Goal: Task Accomplishment & Management: Manage account settings

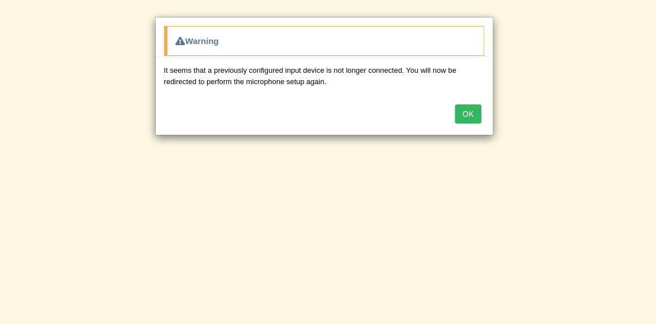
click at [471, 107] on button "OK" at bounding box center [468, 113] width 26 height 19
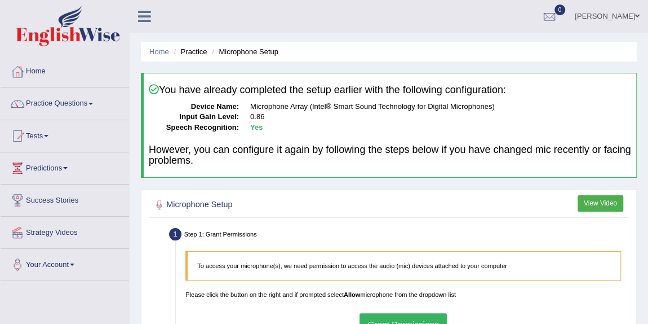
click at [639, 16] on span at bounding box center [638, 15] width 5 height 7
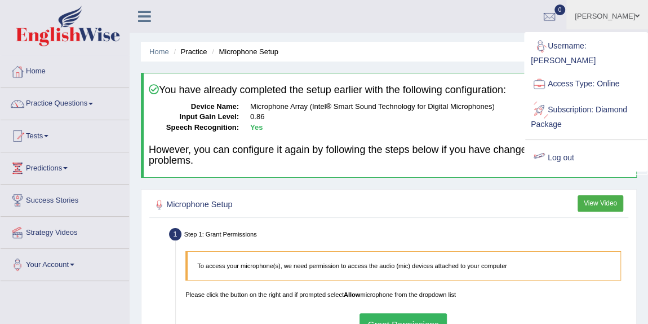
click at [561, 152] on link "Log out" at bounding box center [587, 158] width 122 height 26
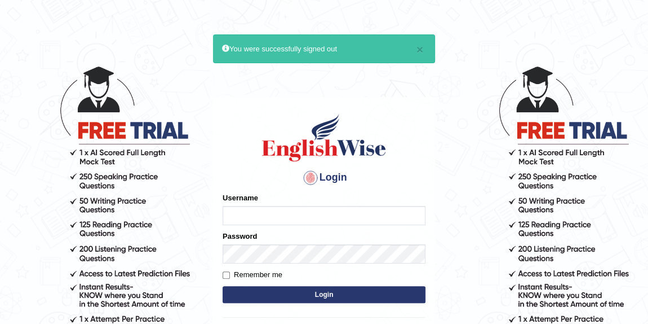
click at [336, 208] on input "Username" at bounding box center [324, 215] width 203 height 19
click at [312, 217] on input "Username" at bounding box center [324, 215] width 203 height 19
type input "P"
type input "p"
type input "[PERSON_NAME]"
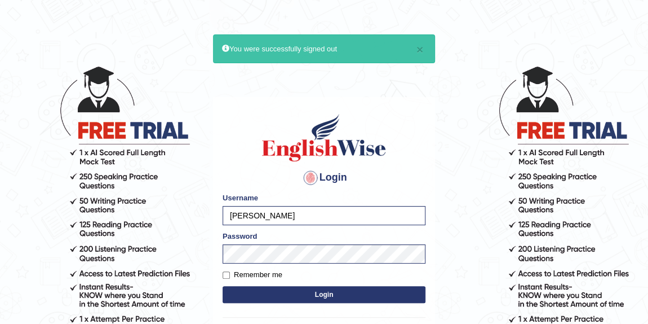
click at [292, 296] on button "Login" at bounding box center [324, 294] width 203 height 17
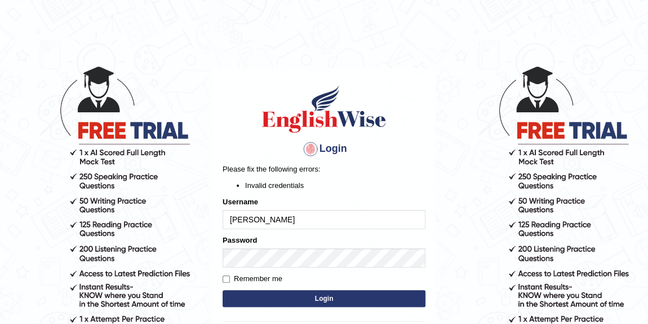
click at [247, 218] on input "puja adhakari" at bounding box center [324, 219] width 203 height 19
type input "puja -adhakari"
click at [274, 296] on button "Login" at bounding box center [324, 298] width 203 height 17
click at [250, 220] on input "puja -[PERSON_NAME]" at bounding box center [324, 219] width 203 height 19
type input "puja_adhakari"
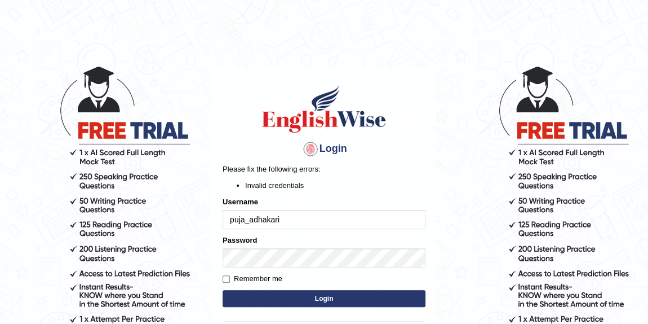
click at [280, 297] on button "Login" at bounding box center [324, 298] width 203 height 17
click at [284, 214] on input "puja_adhakari" at bounding box center [324, 219] width 203 height 19
type input "puja_poudel"
click at [290, 294] on button "Login" at bounding box center [324, 298] width 203 height 17
click at [280, 222] on input "puja_poudel" at bounding box center [324, 219] width 203 height 19
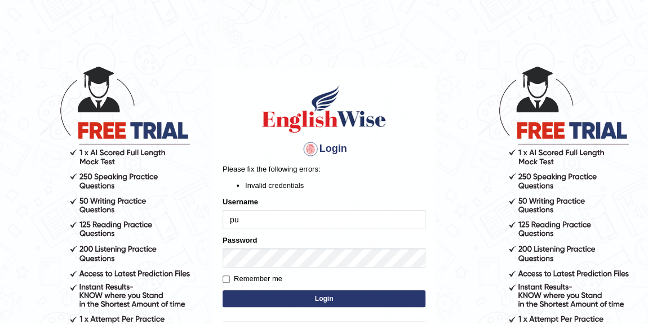
type input "p"
type input "kumar_parramatta"
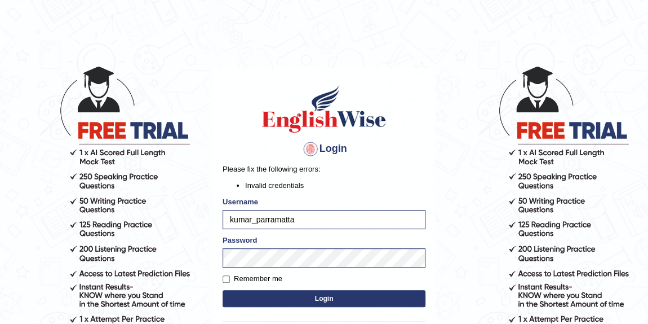
click at [304, 300] on button "Login" at bounding box center [324, 298] width 203 height 17
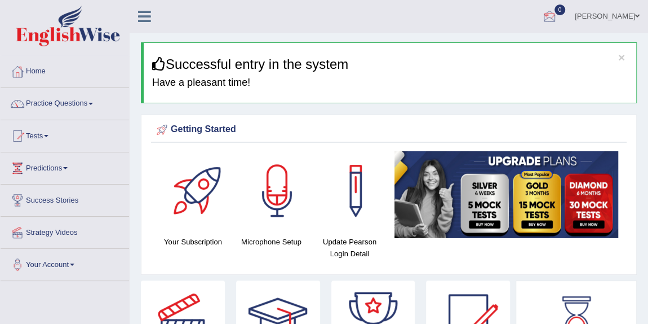
click at [566, 15] on link "0" at bounding box center [550, 14] width 34 height 29
